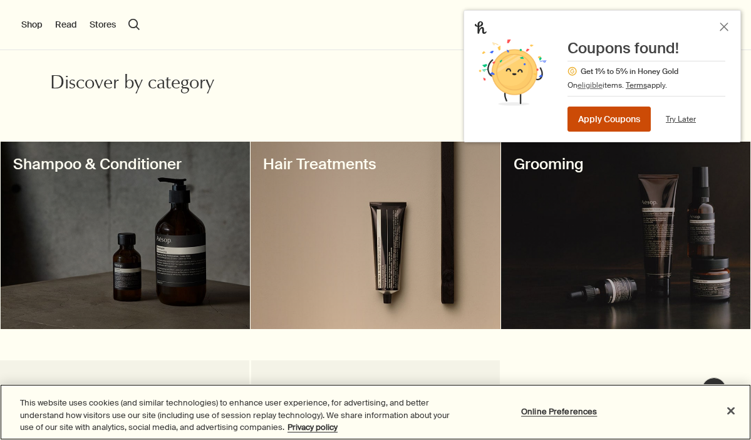
scroll to position [341, 0]
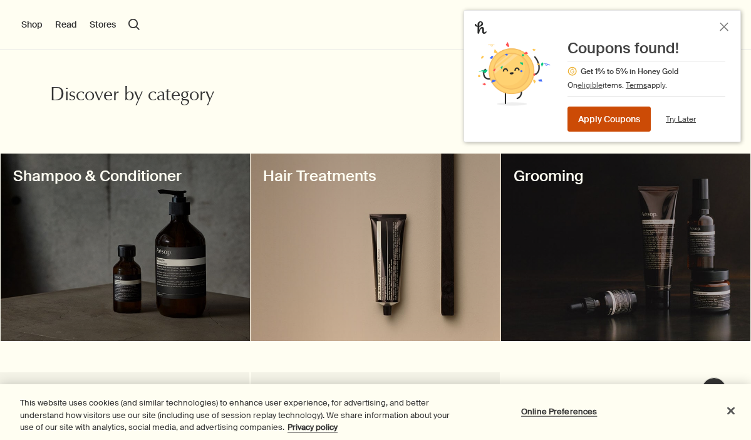
click at [135, 258] on div at bounding box center [126, 247] width 250 height 187
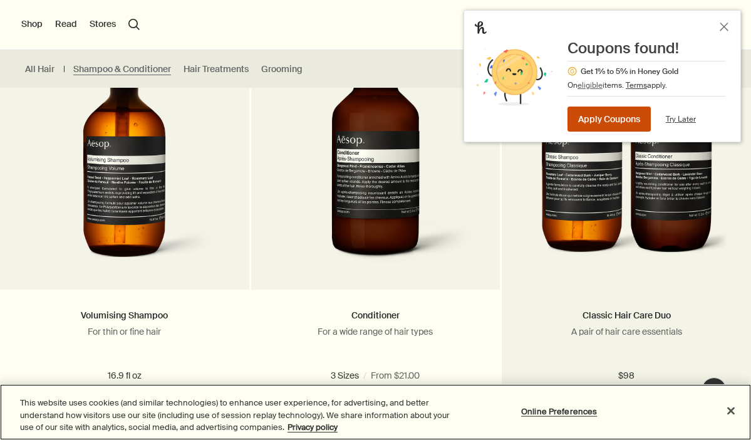
scroll to position [850, 0]
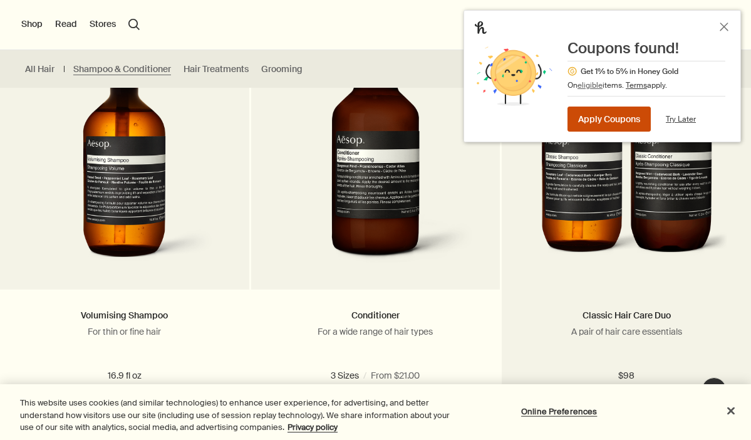
click at [628, 233] on img at bounding box center [626, 156] width 203 height 231
